Goal: Task Accomplishment & Management: Use online tool/utility

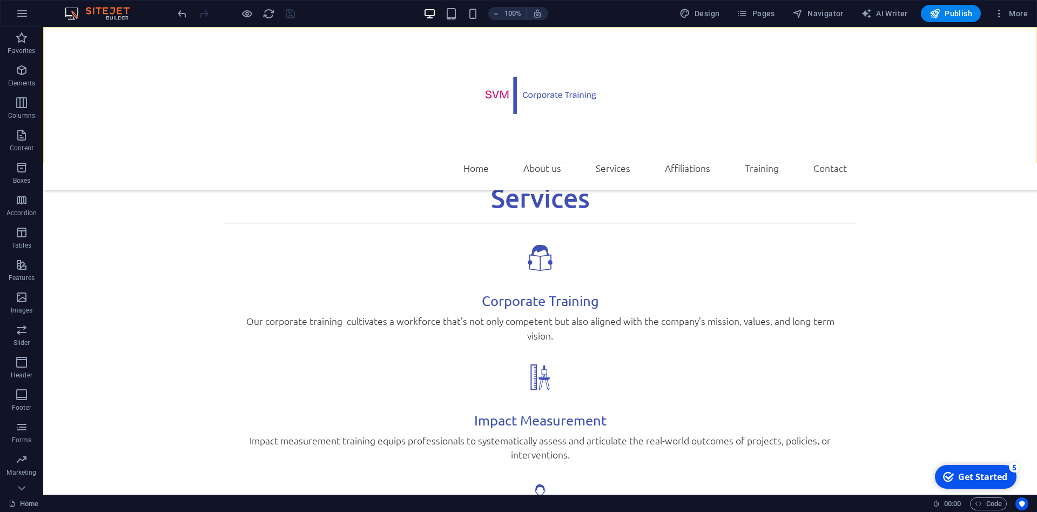
click at [890, 127] on div "Home About us Services Affiliations Training Contact" at bounding box center [540, 108] width 994 height 163
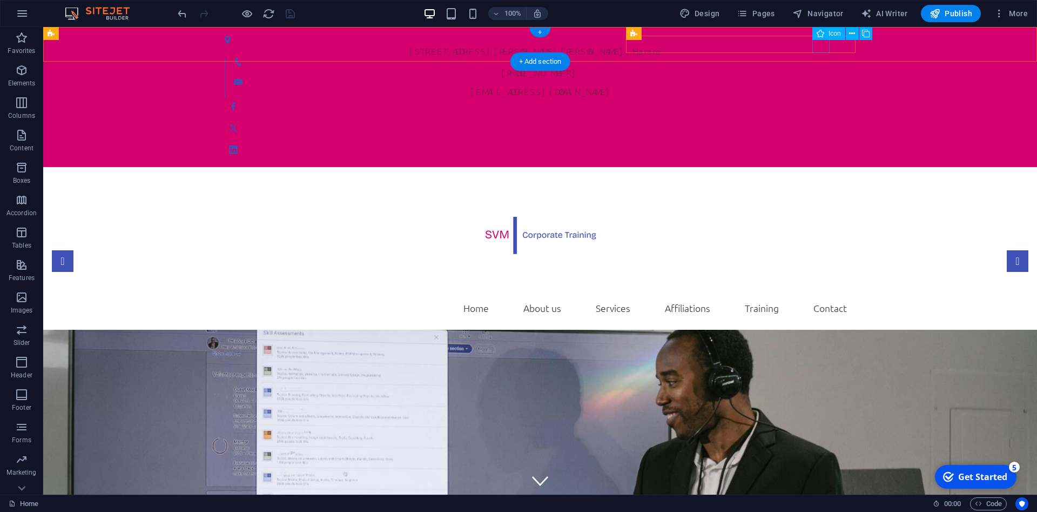
click at [819, 119] on figure at bounding box center [540, 127] width 631 height 17
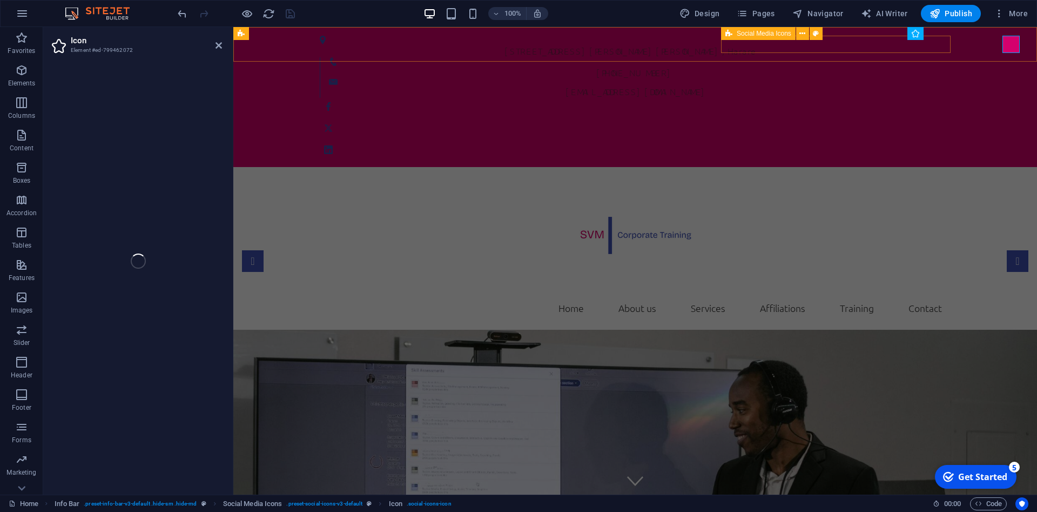
select select "xMidYMid"
select select "px"
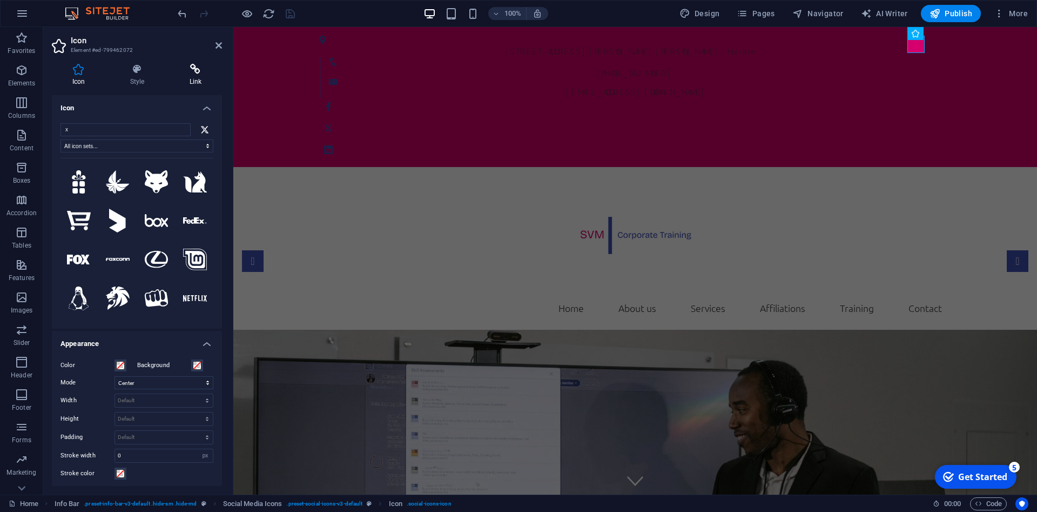
click at [196, 73] on icon at bounding box center [195, 69] width 53 height 11
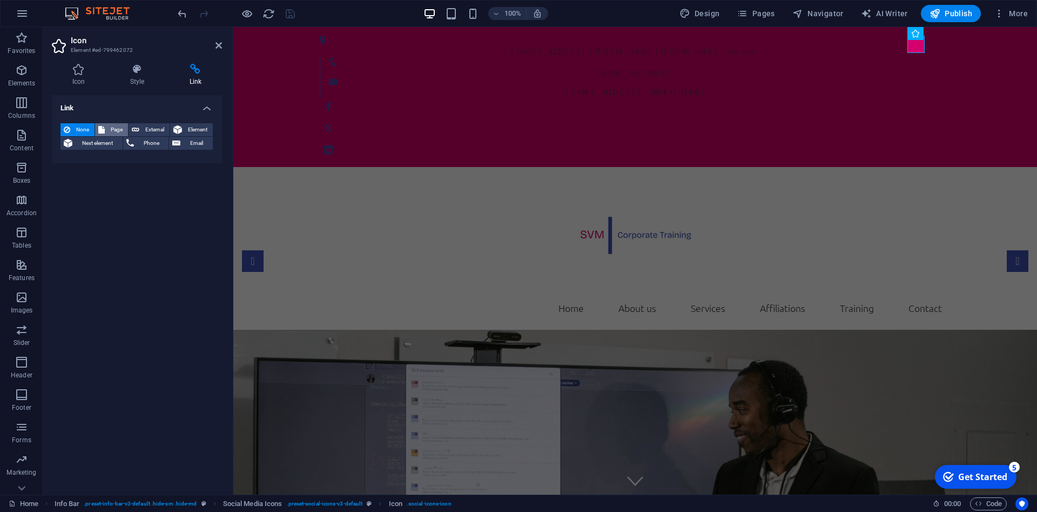
click at [120, 130] on span "Page" at bounding box center [116, 129] width 17 height 13
select select
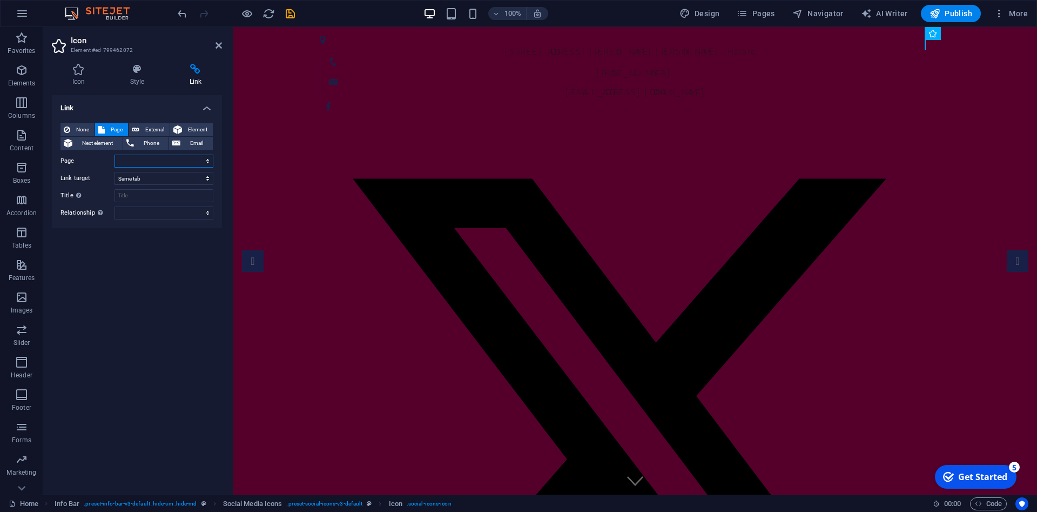
click at [115, 154] on select "Home Training-SignUp Training Programs Completed Subpage Legal Notice Privacy" at bounding box center [164, 160] width 99 height 13
click at [194, 131] on span "Element" at bounding box center [197, 129] width 24 height 13
click at [206, 163] on icon at bounding box center [207, 160] width 5 height 5
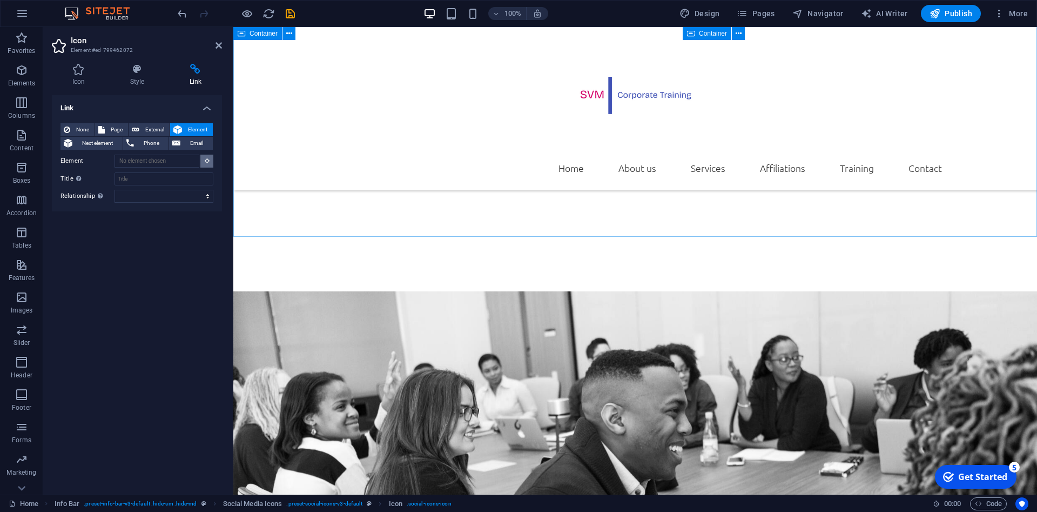
scroll to position [4018, 0]
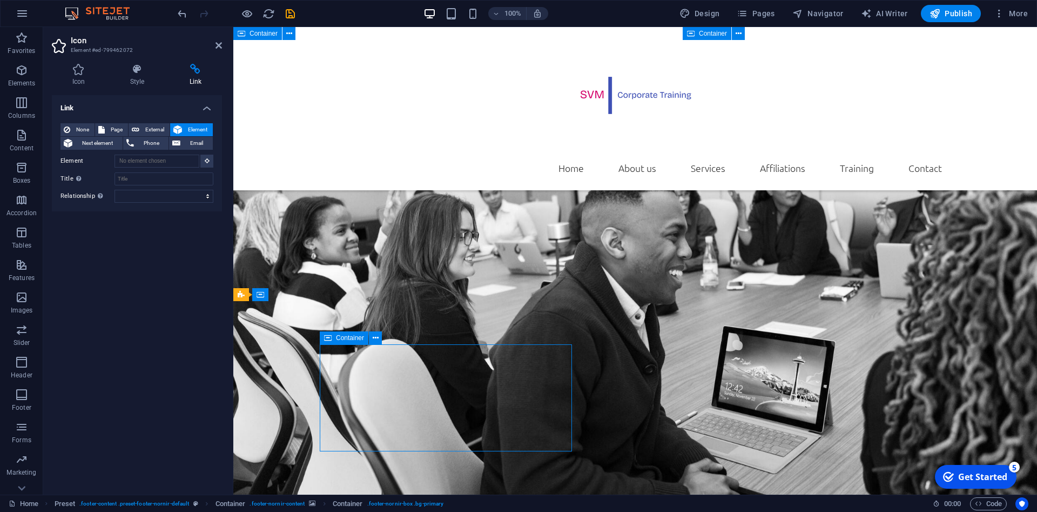
scroll to position [3935, 0]
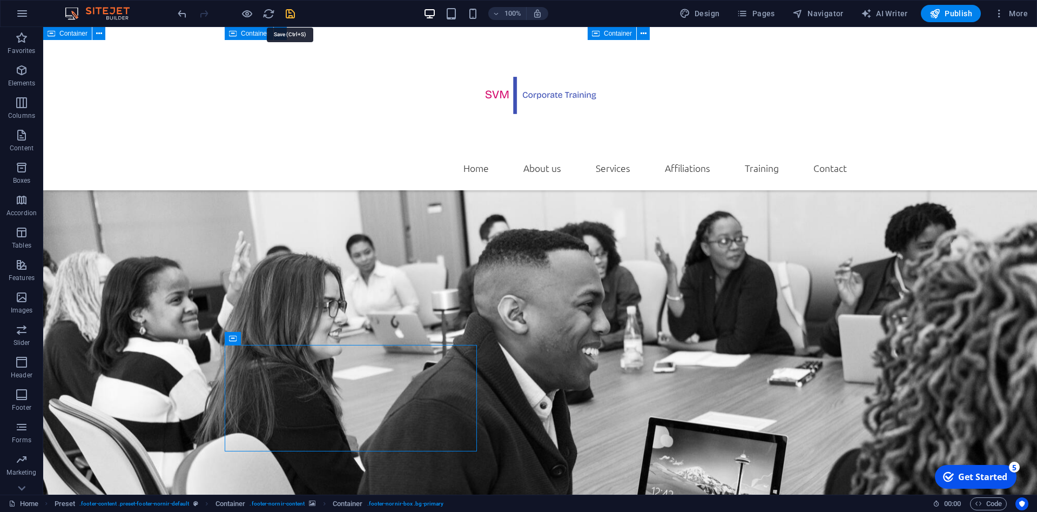
click at [293, 14] on icon "save" at bounding box center [290, 14] width 12 height 12
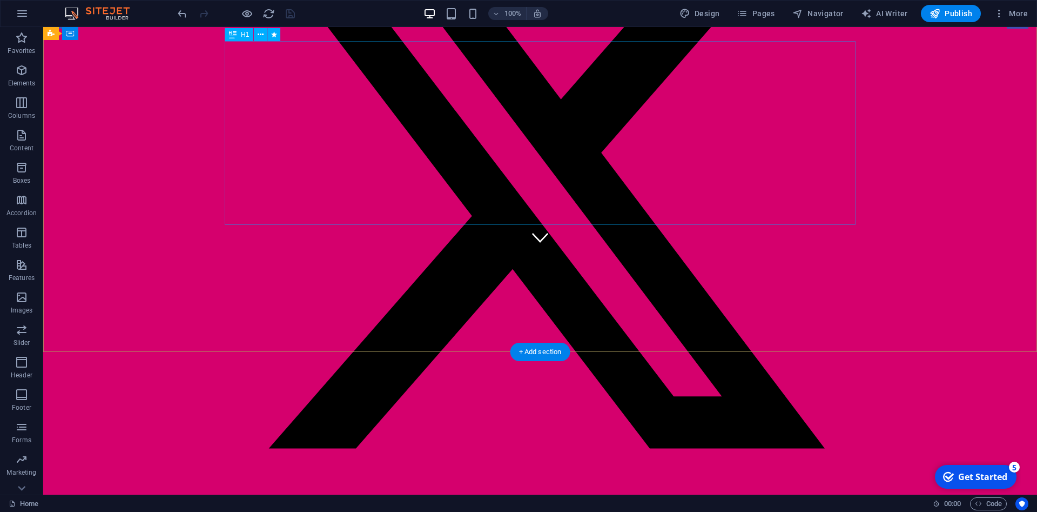
scroll to position [0, 0]
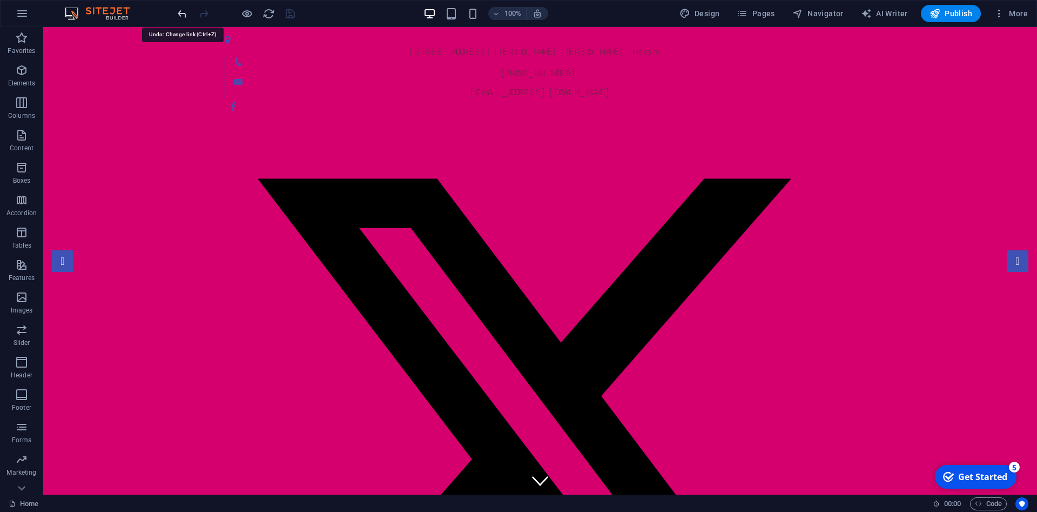
click at [182, 16] on icon "undo" at bounding box center [182, 14] width 12 height 12
click at [185, 12] on icon "undo" at bounding box center [182, 14] width 12 height 12
click at [185, 11] on icon "undo" at bounding box center [182, 14] width 12 height 12
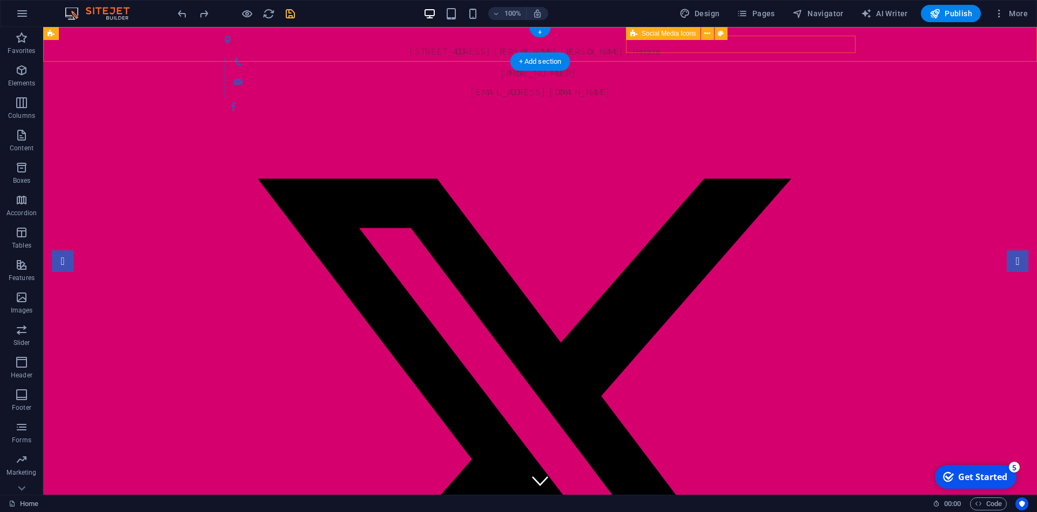
click at [830, 98] on div at bounding box center [540, 436] width 631 height 677
click at [812, 98] on figure at bounding box center [540, 106] width 631 height 17
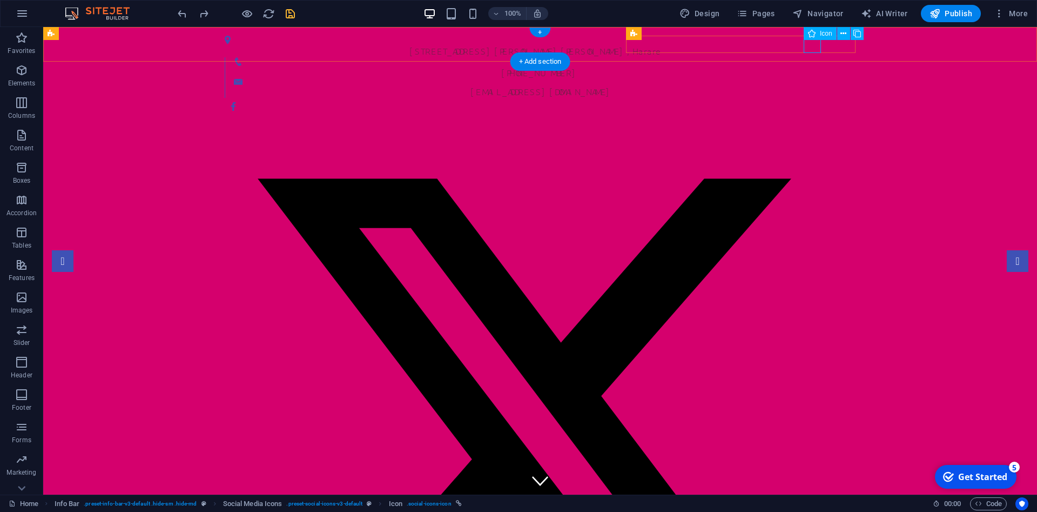
click at [812, 98] on figure at bounding box center [540, 106] width 631 height 17
click at [829, 98] on div at bounding box center [540, 436] width 631 height 677
click at [830, 98] on div at bounding box center [540, 436] width 631 height 677
